Goal: Find specific page/section: Find specific page/section

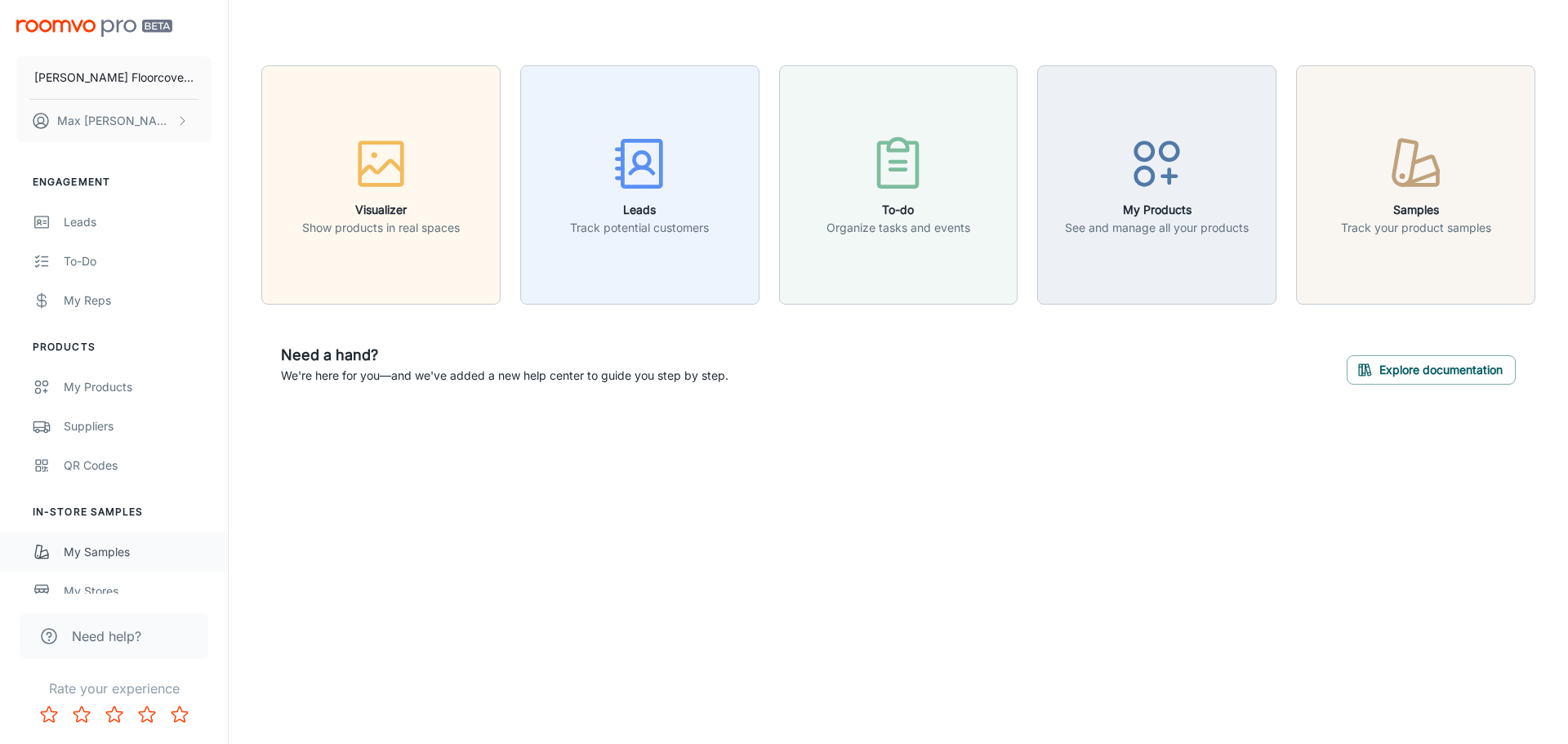
click at [84, 544] on div "My Samples" at bounding box center [137, 553] width 148 height 18
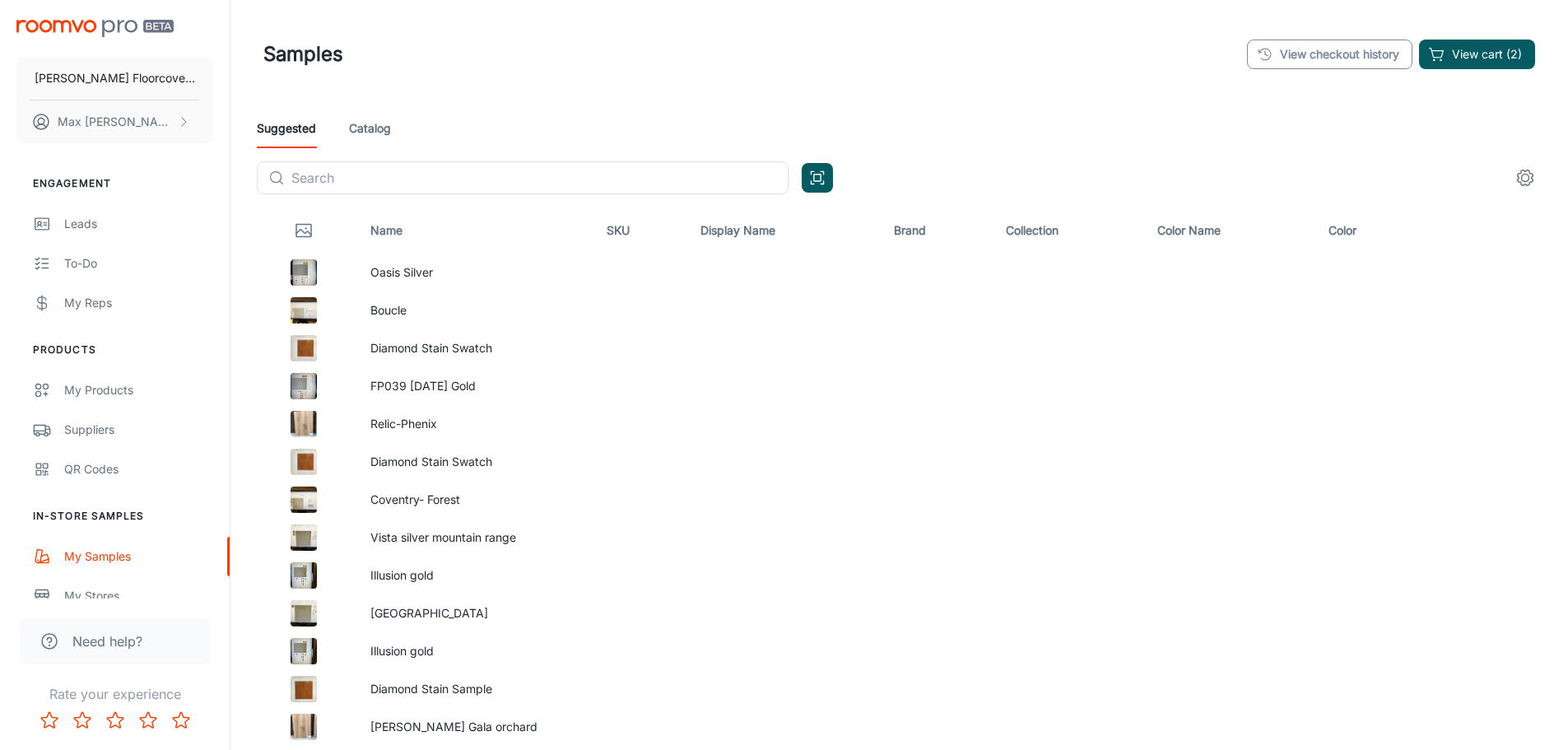
click at [1376, 62] on link "View checkout history" at bounding box center [1329, 54] width 166 height 30
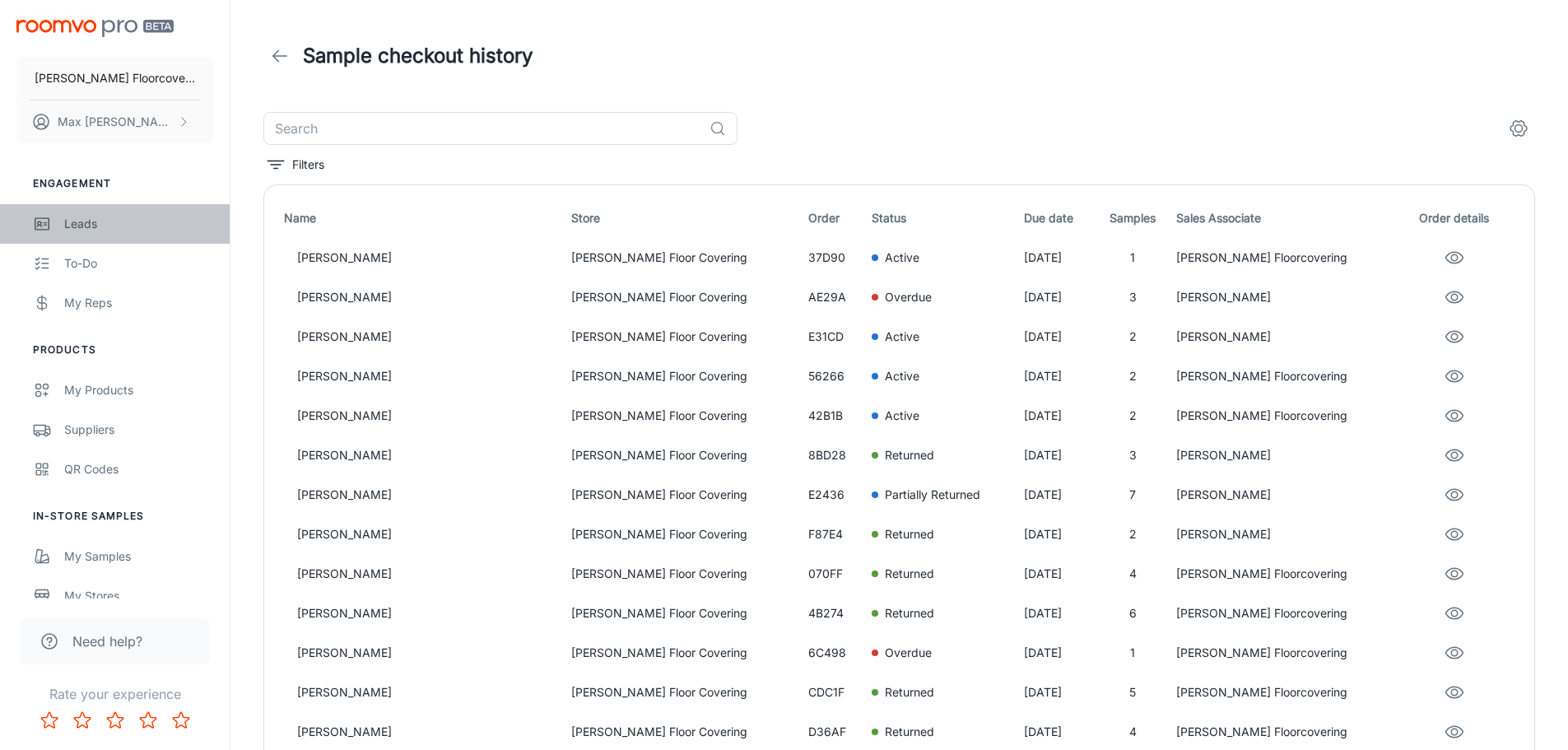
click at [76, 235] on link "Leads" at bounding box center [115, 224] width 230 height 40
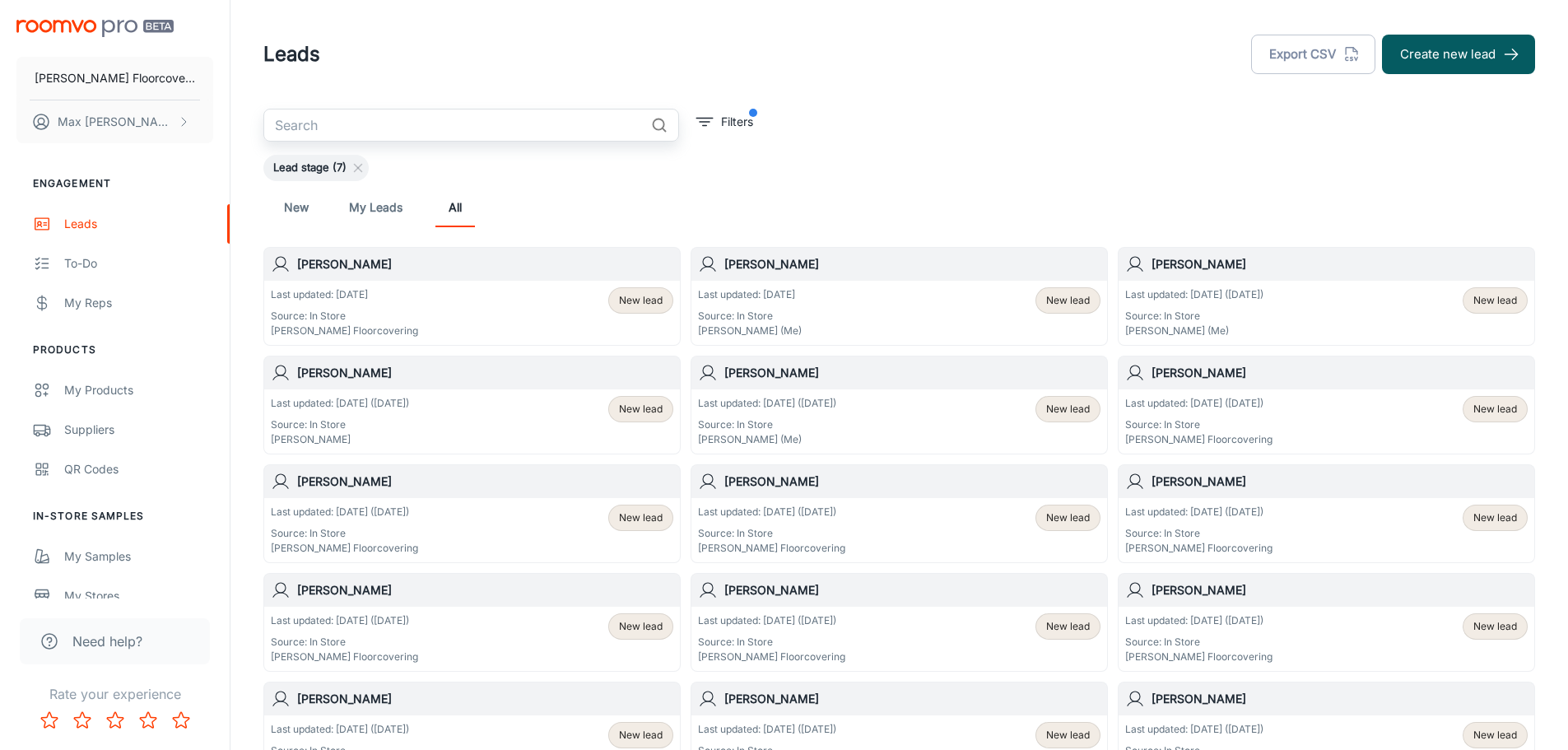
click at [414, 128] on input "text" at bounding box center [454, 125] width 381 height 33
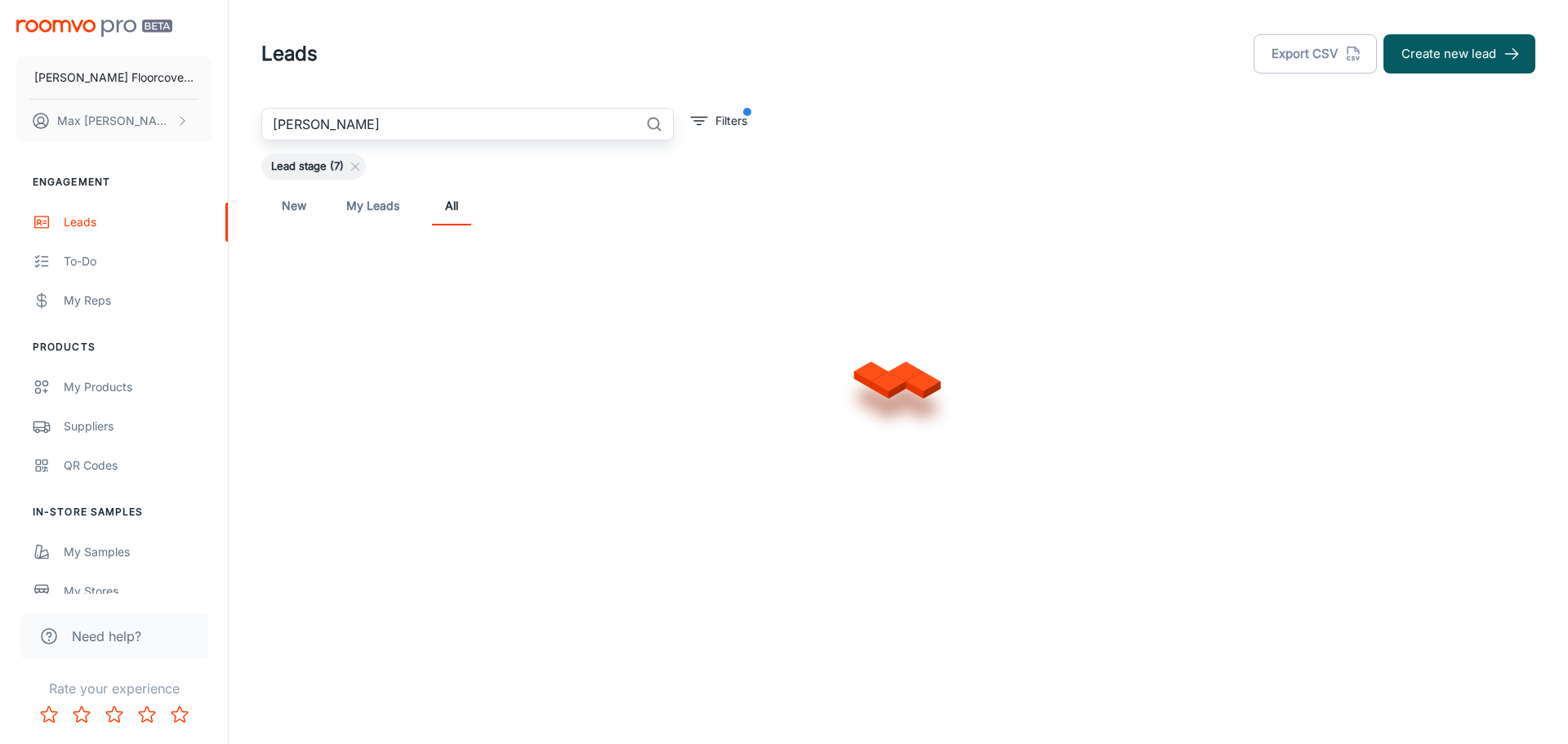
type input "[PERSON_NAME]"
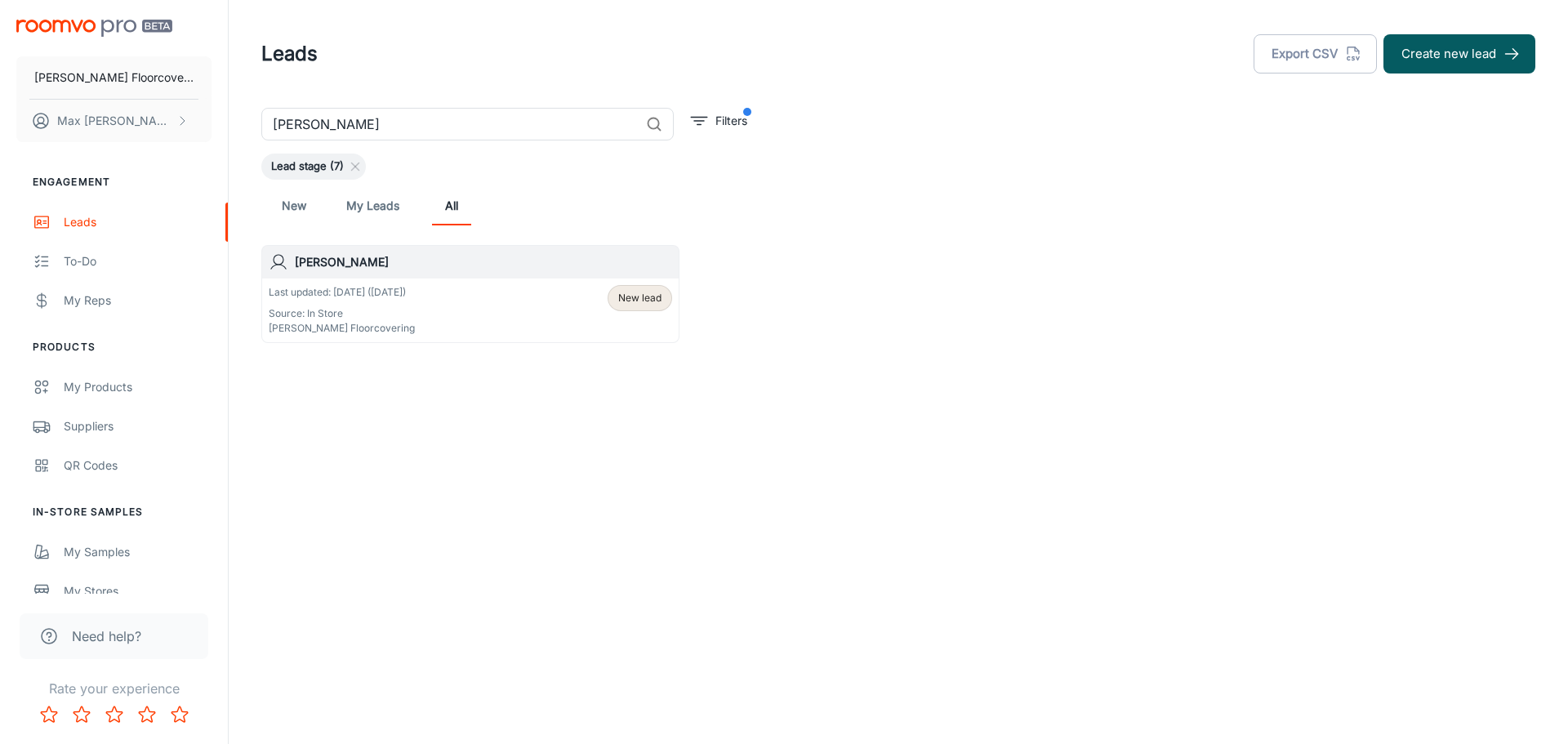
click at [332, 265] on h6 "[PERSON_NAME]" at bounding box center [483, 262] width 377 height 18
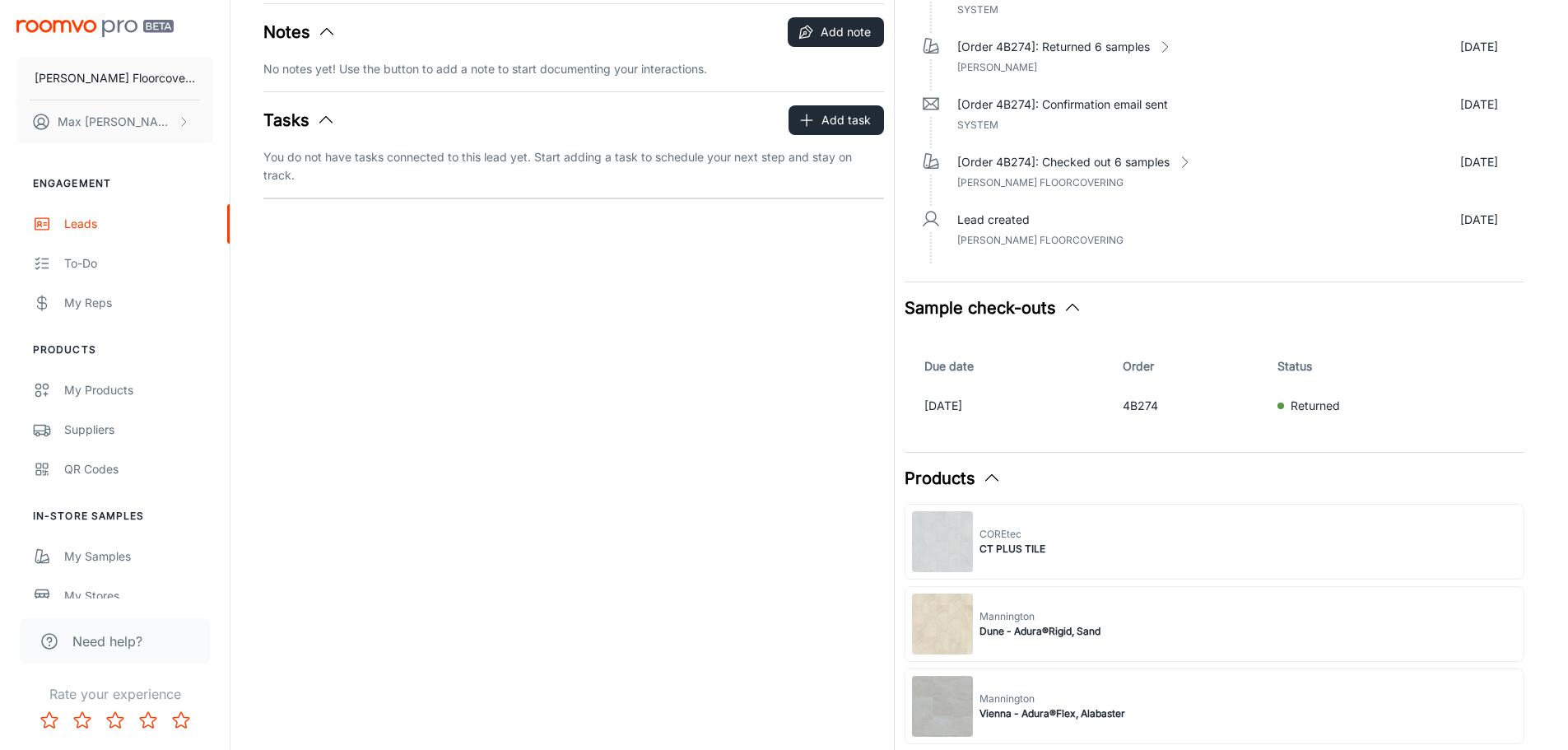
scroll to position [494, 0]
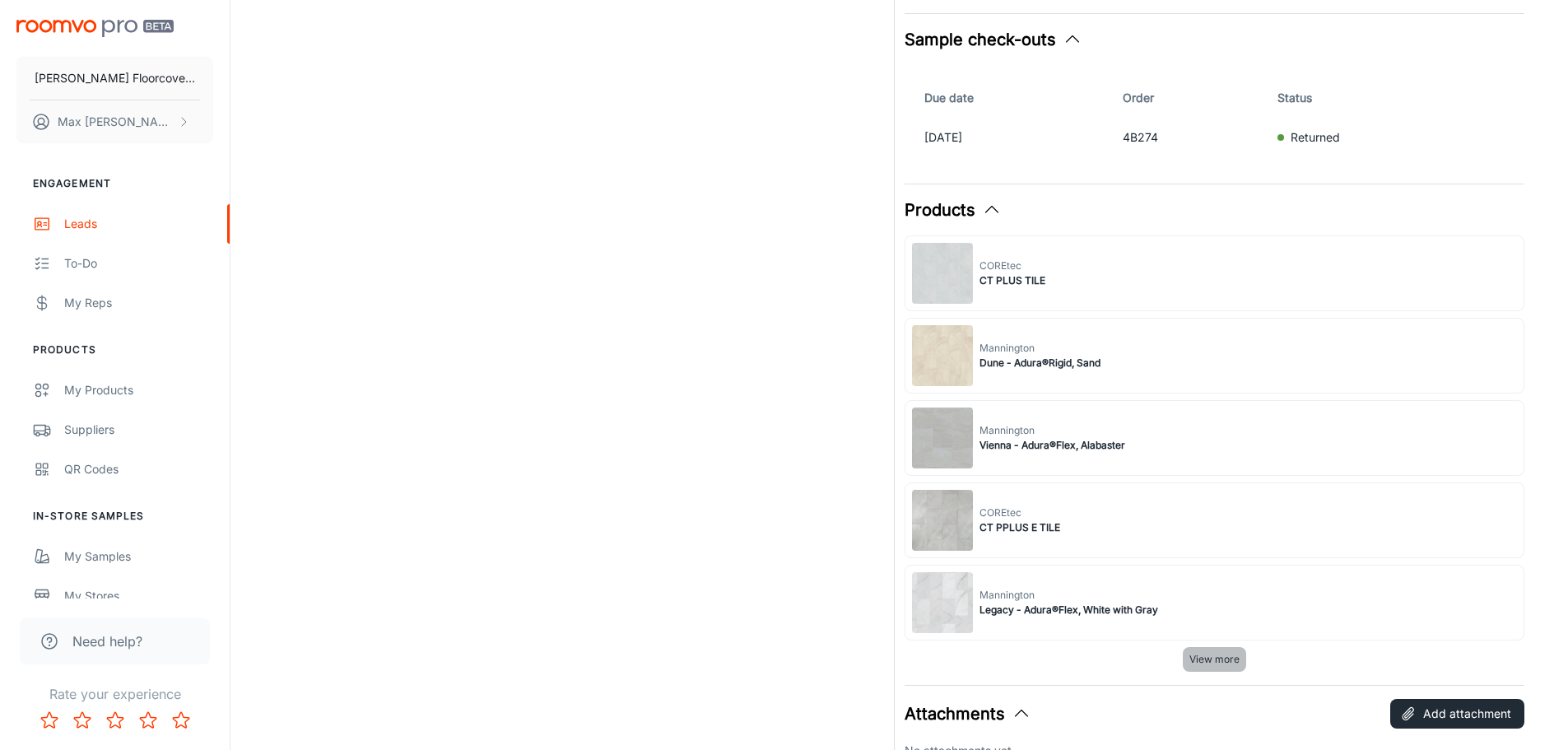
click at [1216, 655] on span "View more" at bounding box center [1214, 659] width 50 height 14
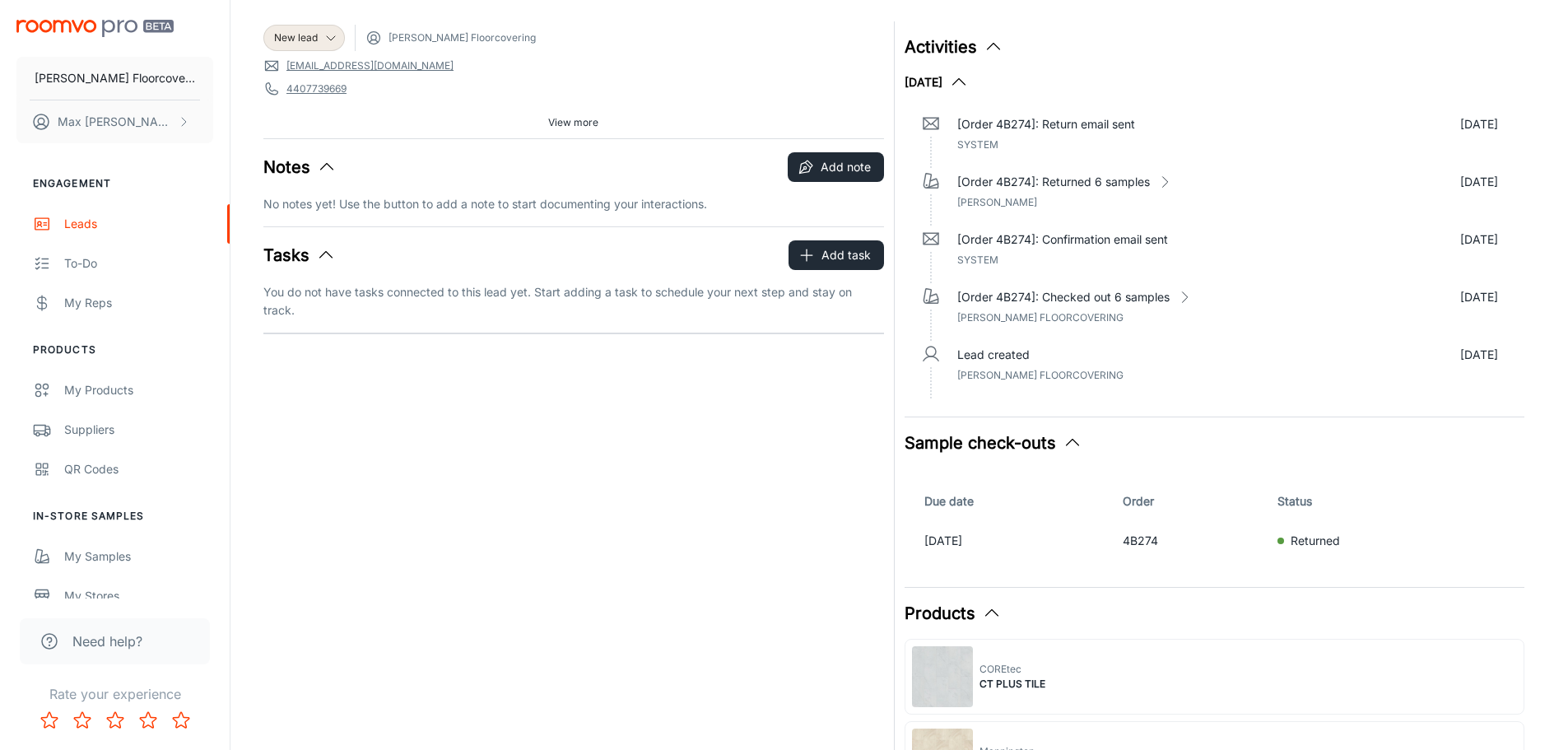
scroll to position [0, 0]
